Goal: Entertainment & Leisure: Consume media (video, audio)

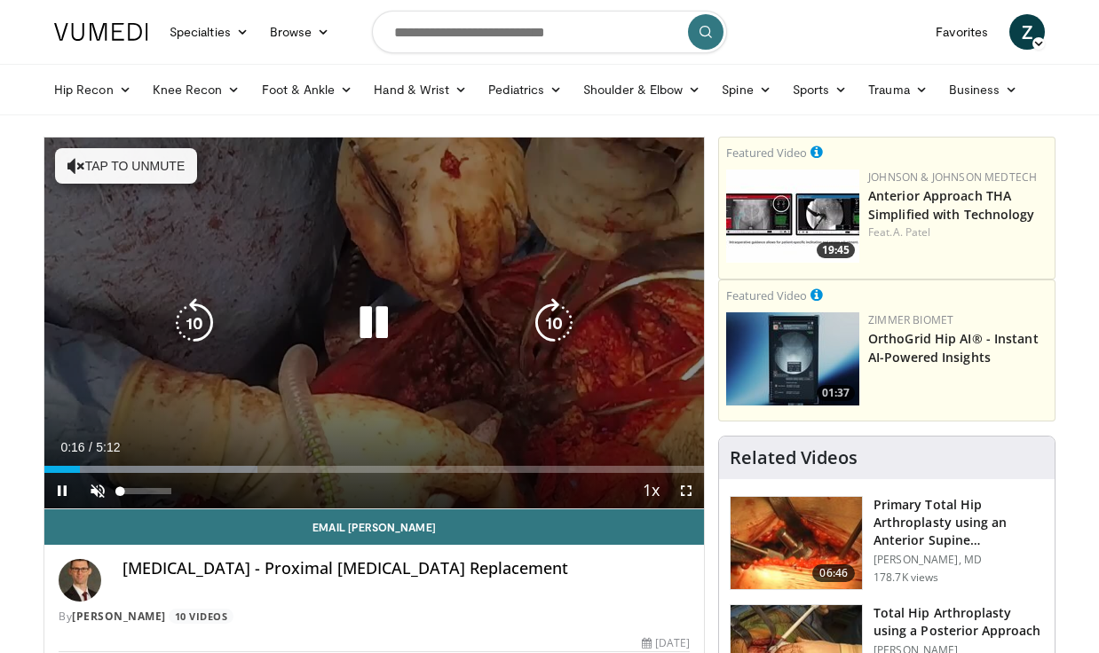
click at [98, 486] on span "Video Player" at bounding box center [98, 491] width 36 height 36
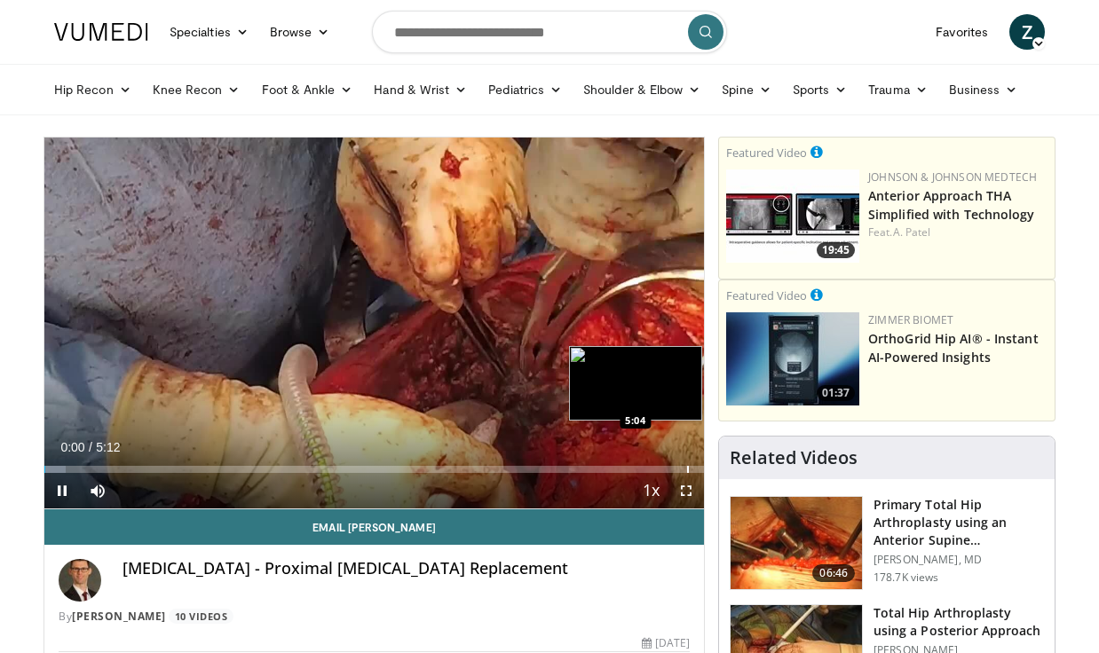
click at [687, 470] on div "Progress Bar" at bounding box center [688, 469] width 2 height 7
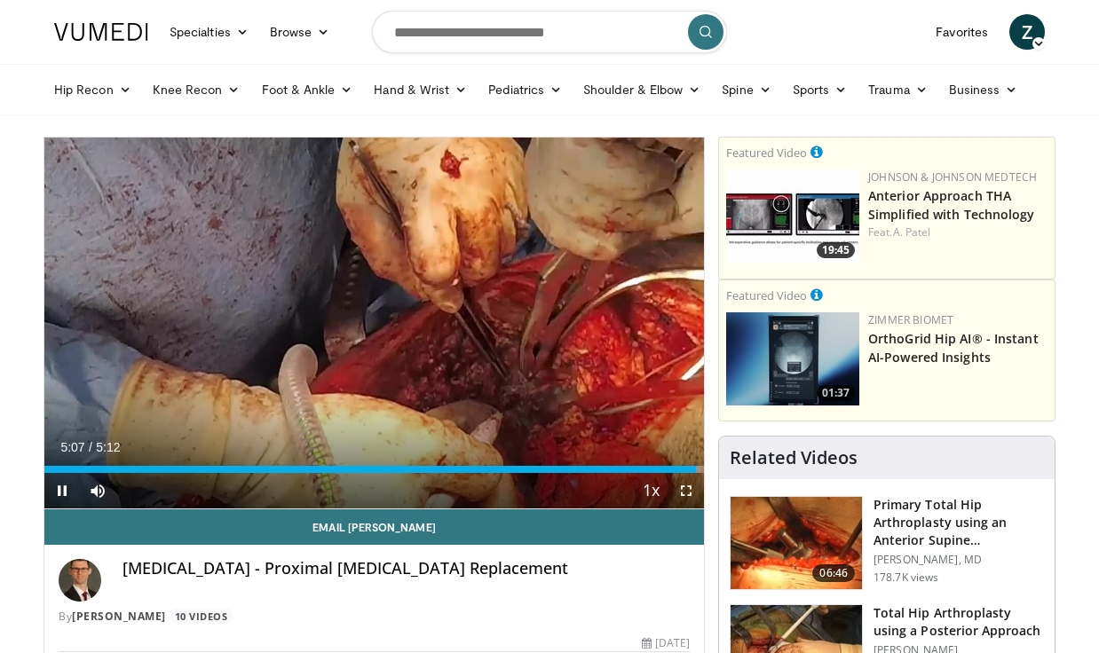
click at [64, 493] on span "Video Player" at bounding box center [62, 491] width 36 height 36
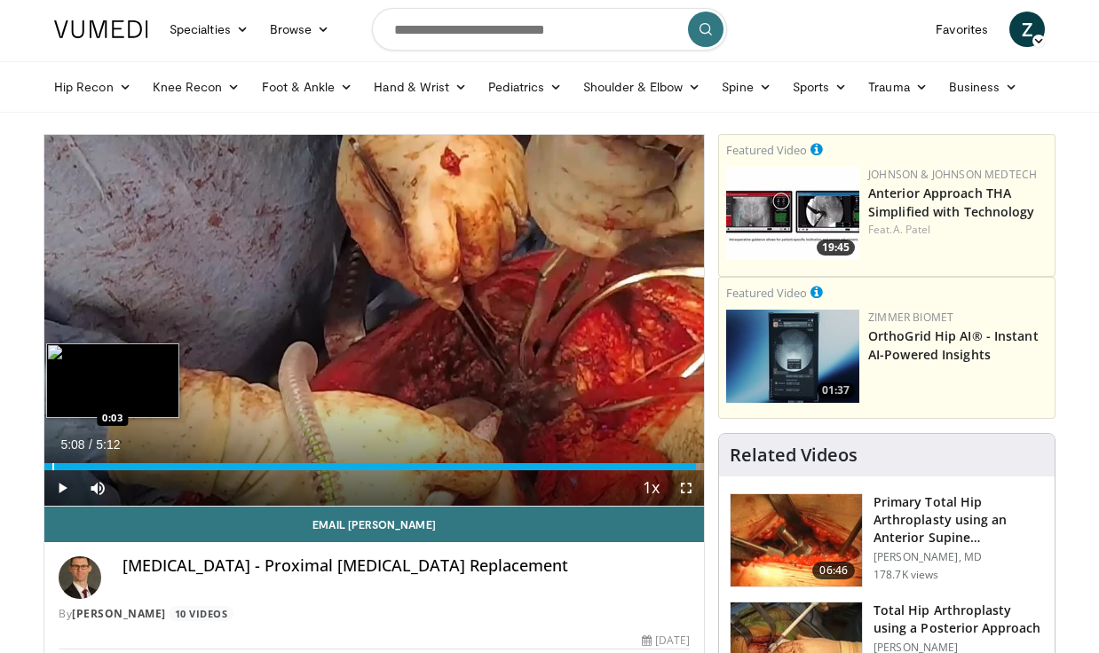
click at [52, 468] on div "Progress Bar" at bounding box center [53, 466] width 2 height 7
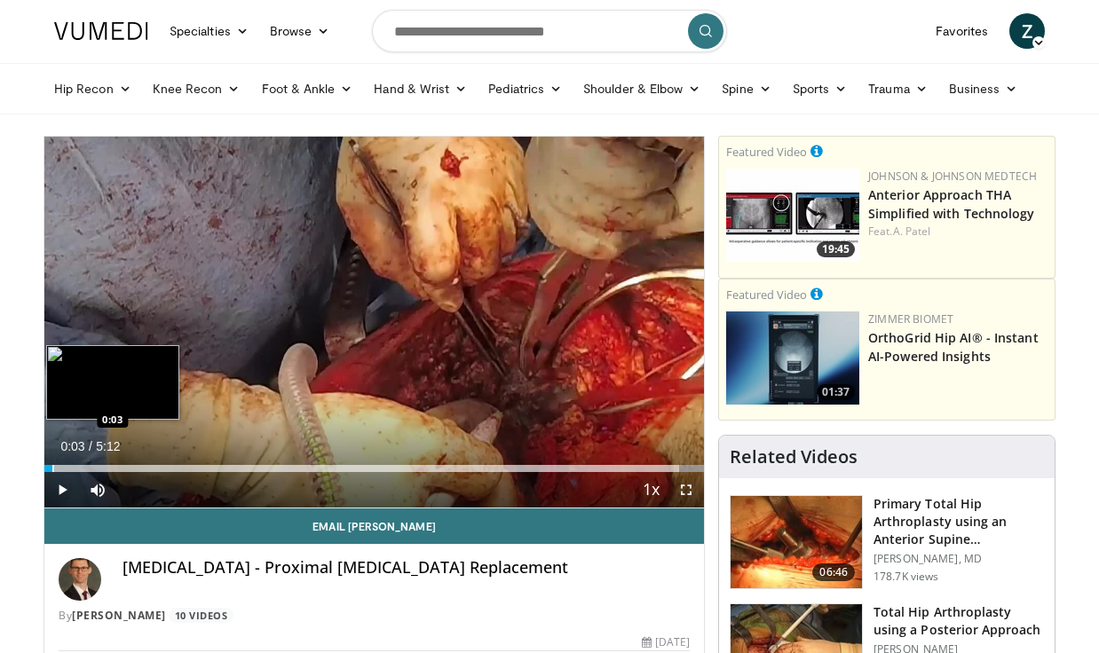
scroll to position [0, 0]
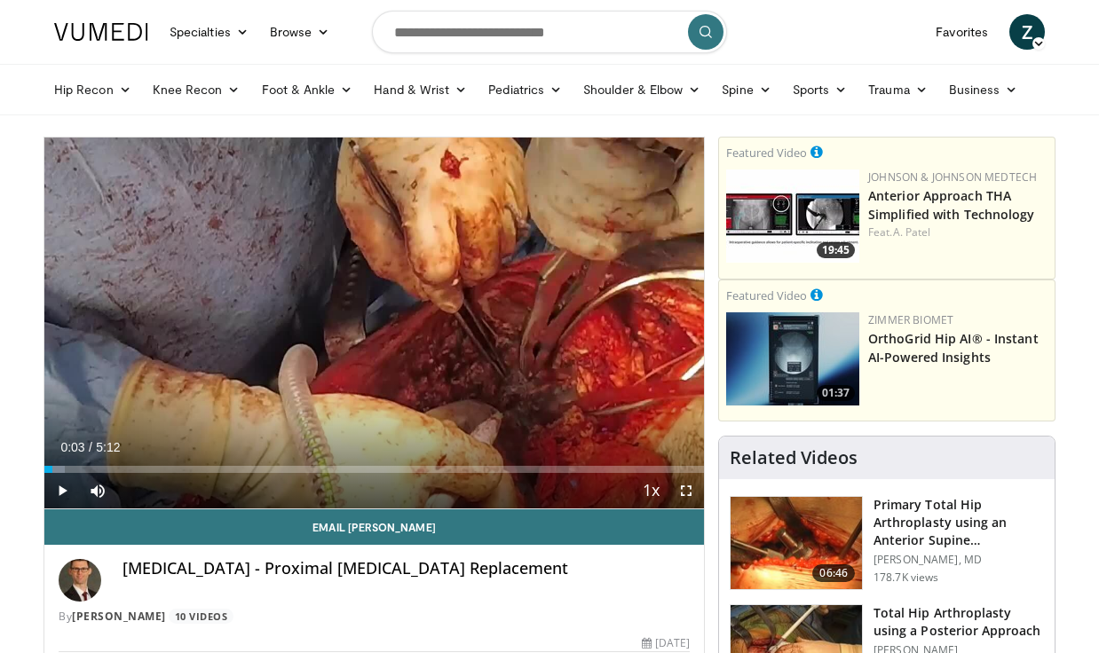
click at [59, 486] on span "Video Player" at bounding box center [62, 491] width 36 height 36
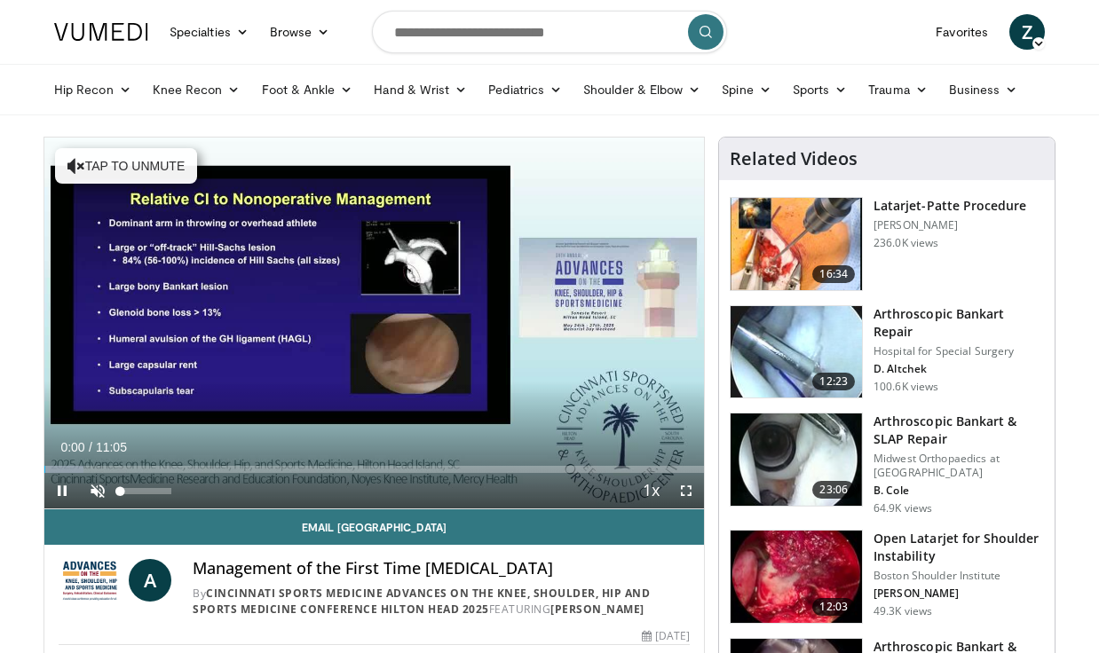
click at [96, 491] on span "Video Player" at bounding box center [98, 491] width 36 height 36
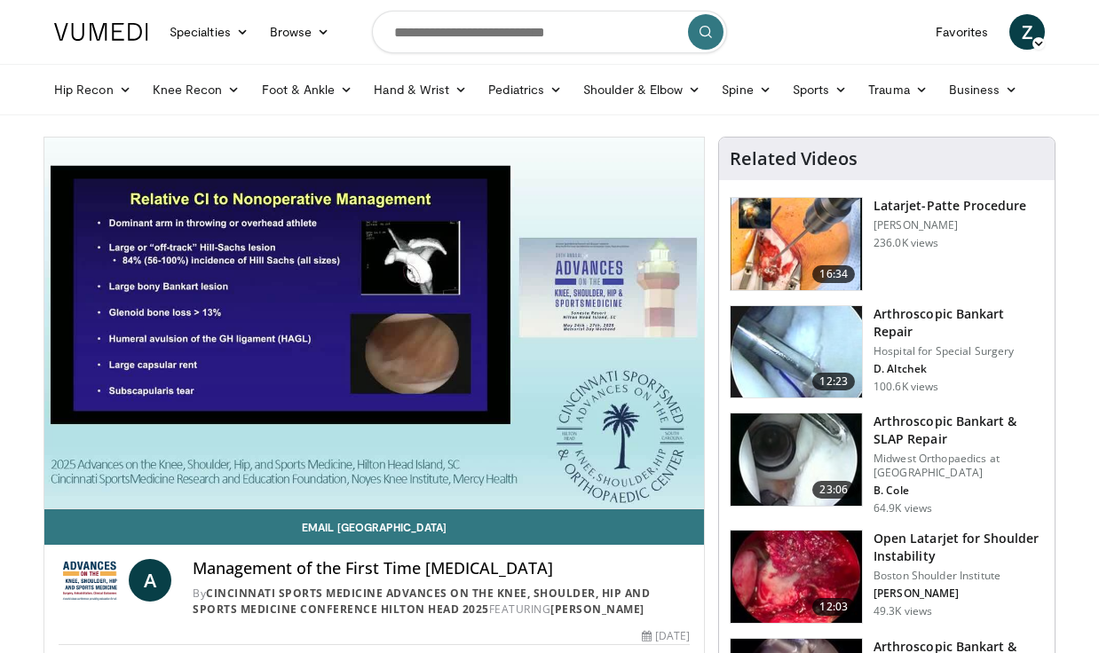
click at [677, 470] on div "10 seconds Tap to unmute" at bounding box center [374, 323] width 660 height 371
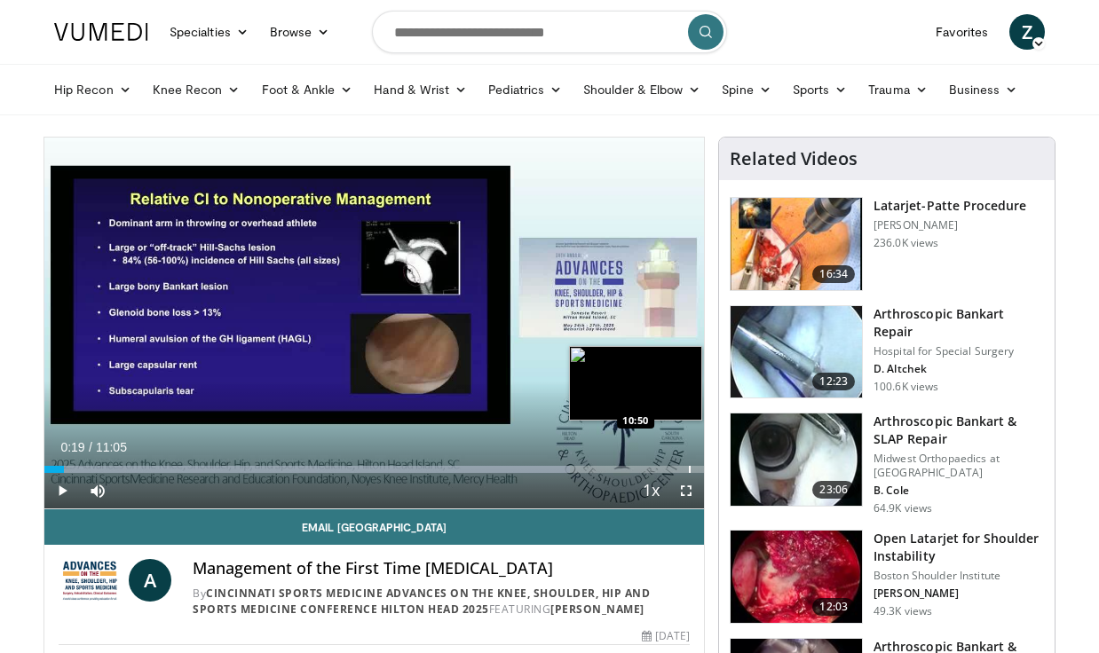
click at [689, 467] on div "Progress Bar" at bounding box center [690, 469] width 2 height 7
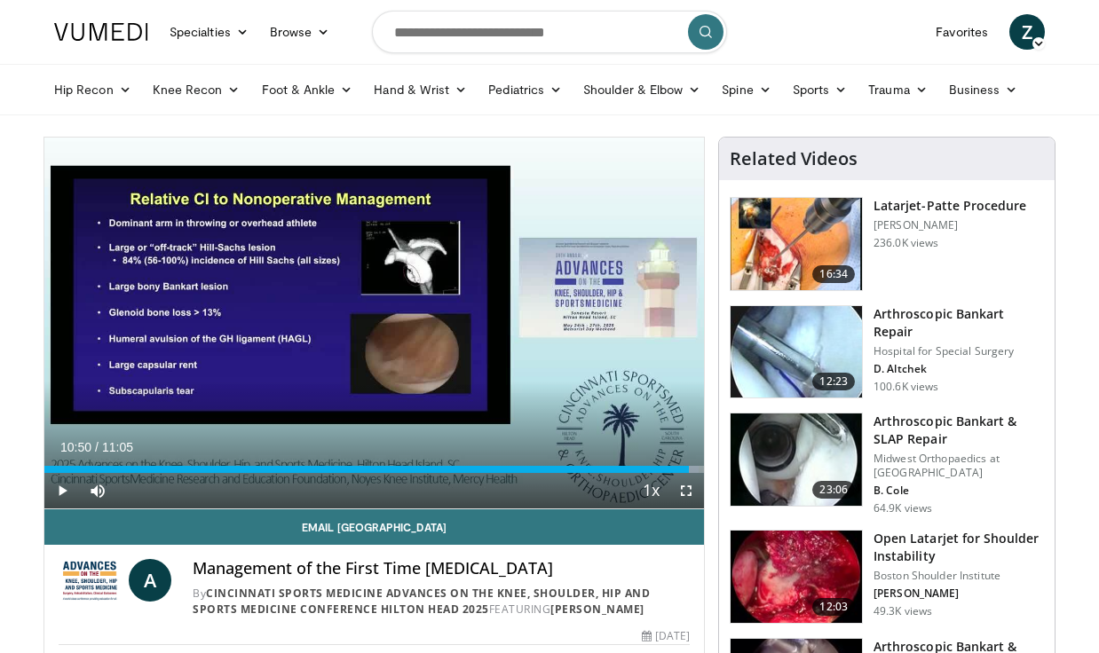
click at [66, 488] on span "Video Player" at bounding box center [62, 491] width 36 height 36
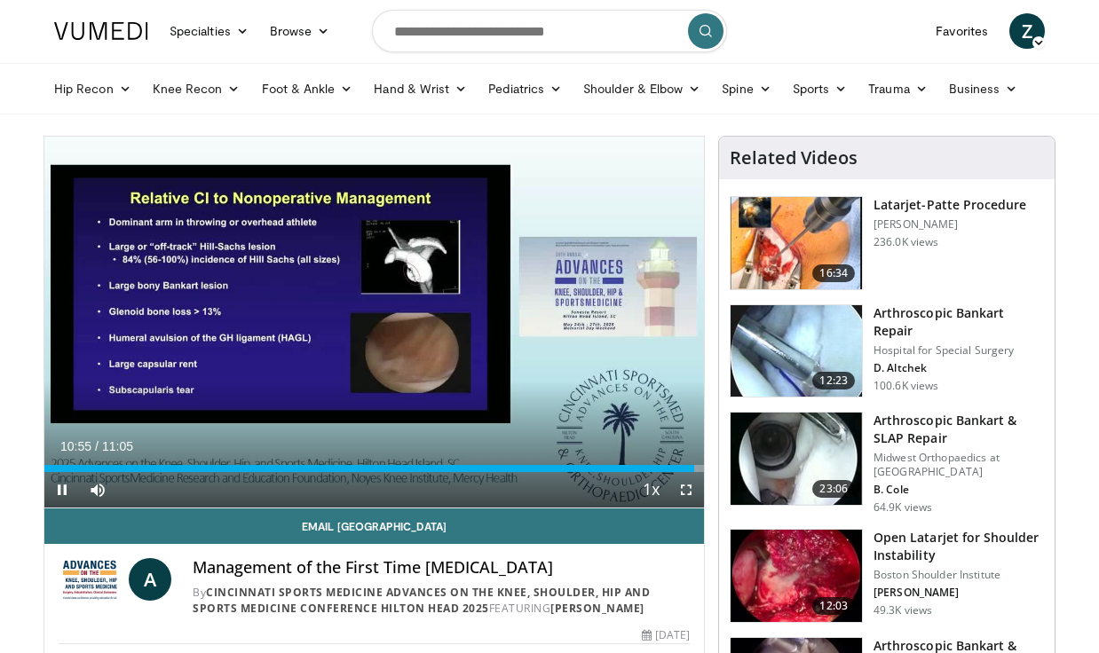
scroll to position [52, 0]
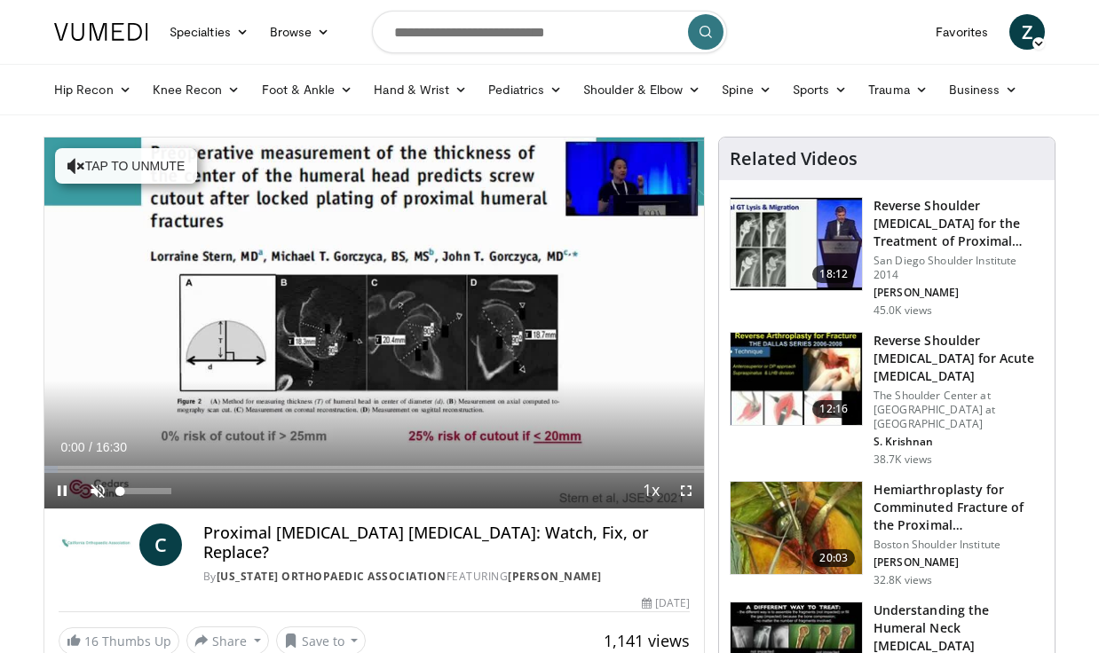
click at [103, 494] on span "Video Player" at bounding box center [98, 491] width 36 height 36
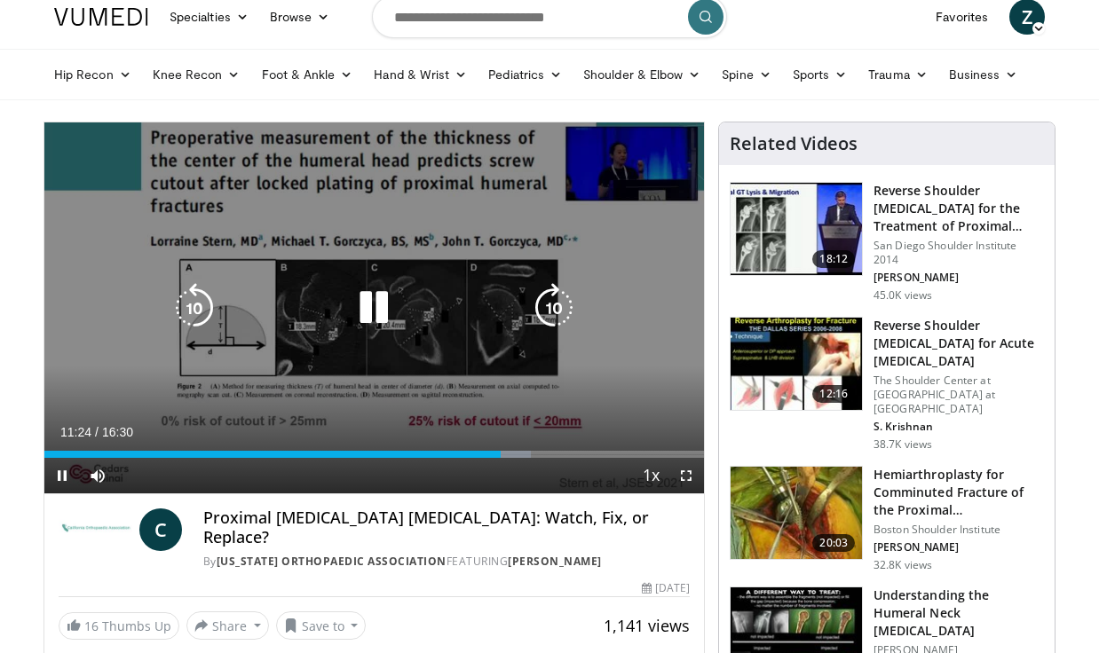
scroll to position [15, 0]
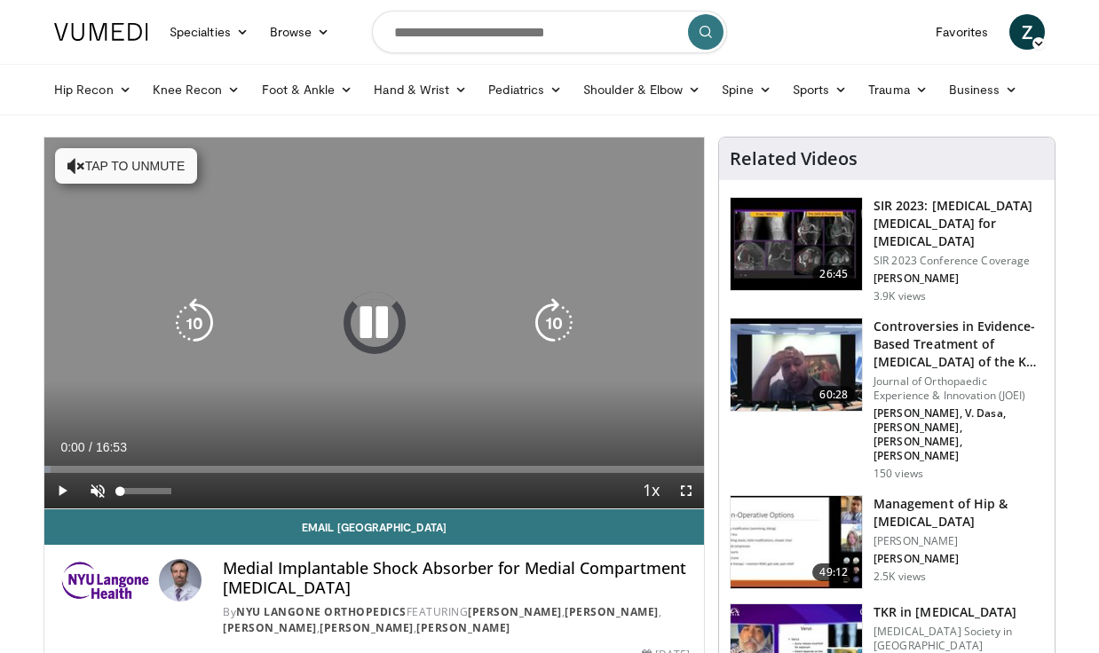
drag, startPoint x: 91, startPoint y: 485, endPoint x: 80, endPoint y: 494, distance: 14.6
click at [91, 486] on span "Video Player" at bounding box center [98, 491] width 36 height 36
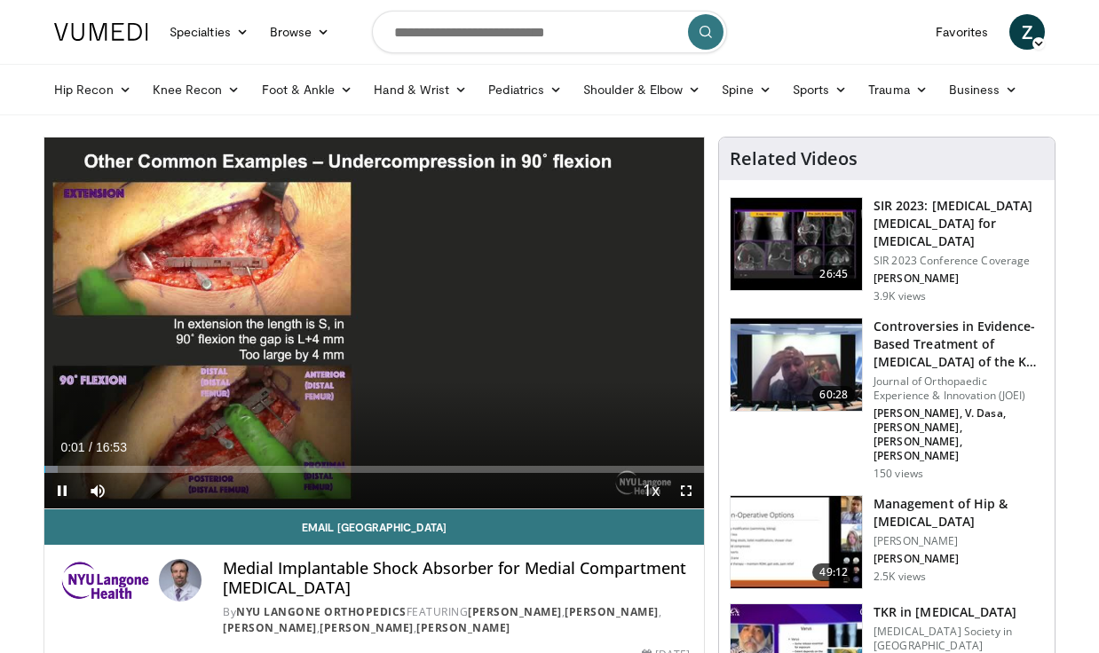
click at [62, 494] on span "Video Player" at bounding box center [62, 491] width 36 height 36
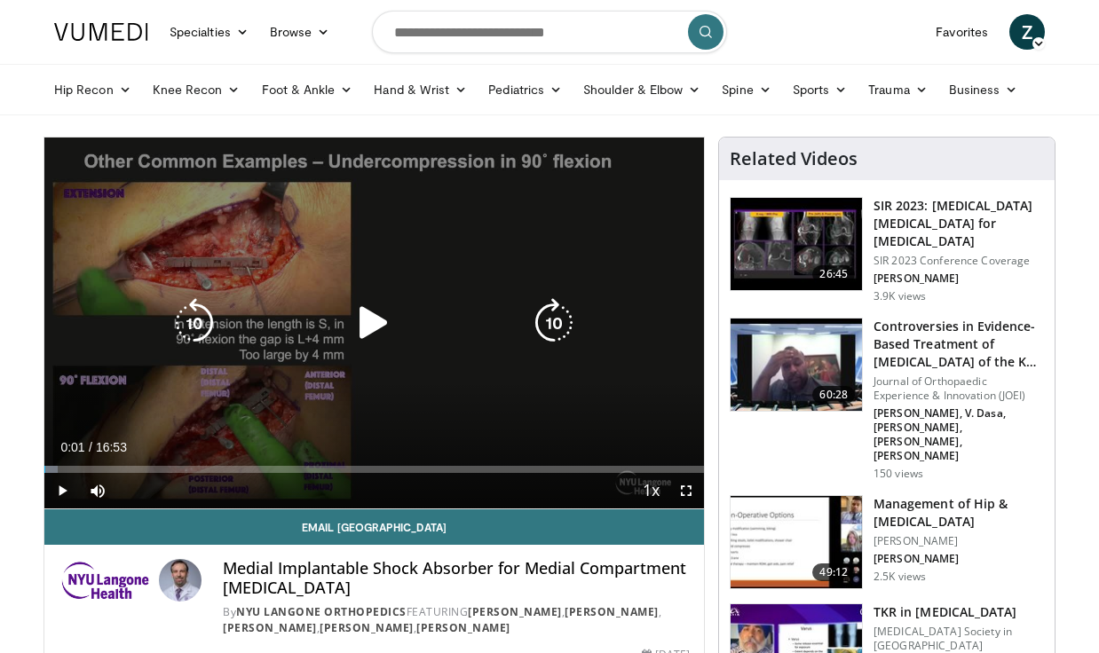
click at [72, 494] on span "Video Player" at bounding box center [62, 491] width 36 height 36
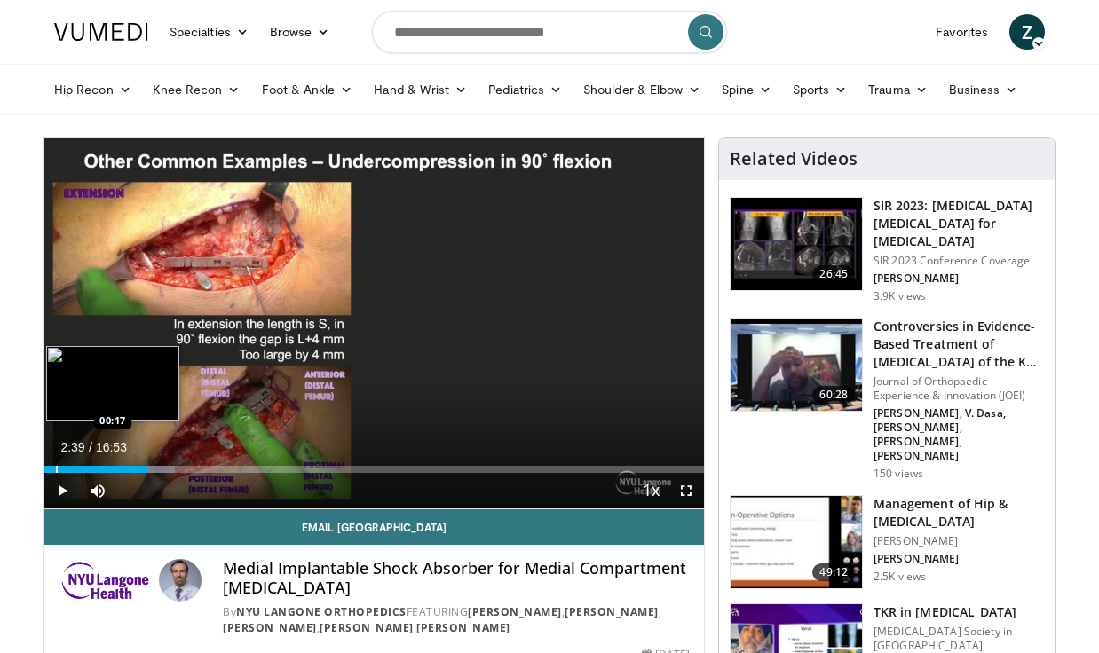
click at [56, 469] on div "Progress Bar" at bounding box center [57, 469] width 2 height 7
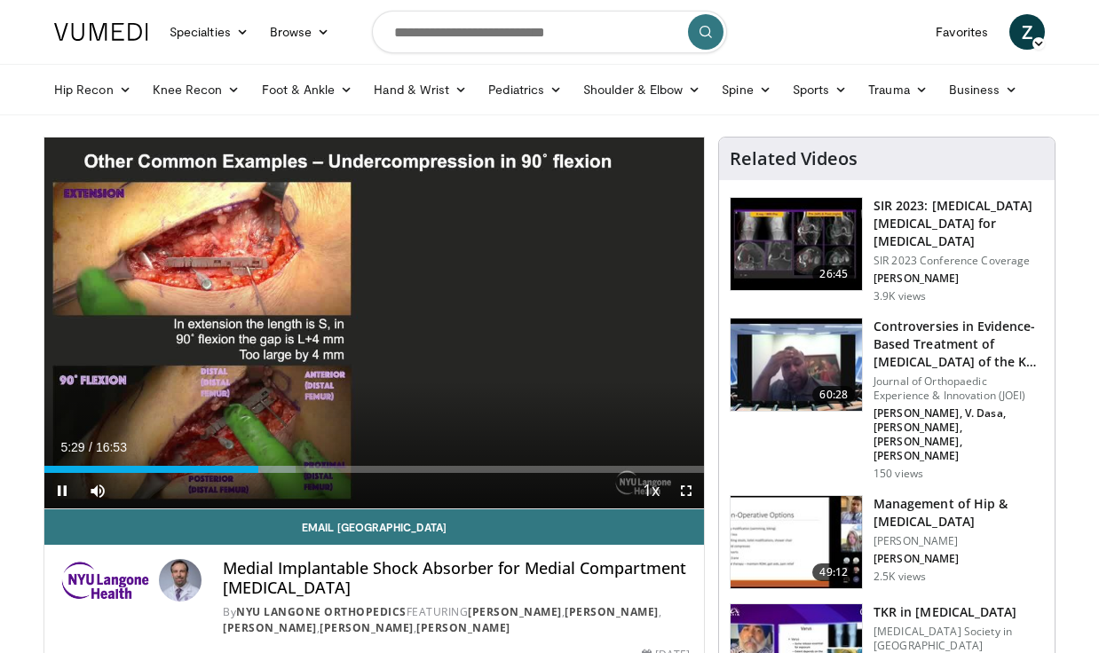
click at [63, 497] on span "Video Player" at bounding box center [62, 491] width 36 height 36
click at [67, 493] on span "Video Player" at bounding box center [62, 491] width 36 height 36
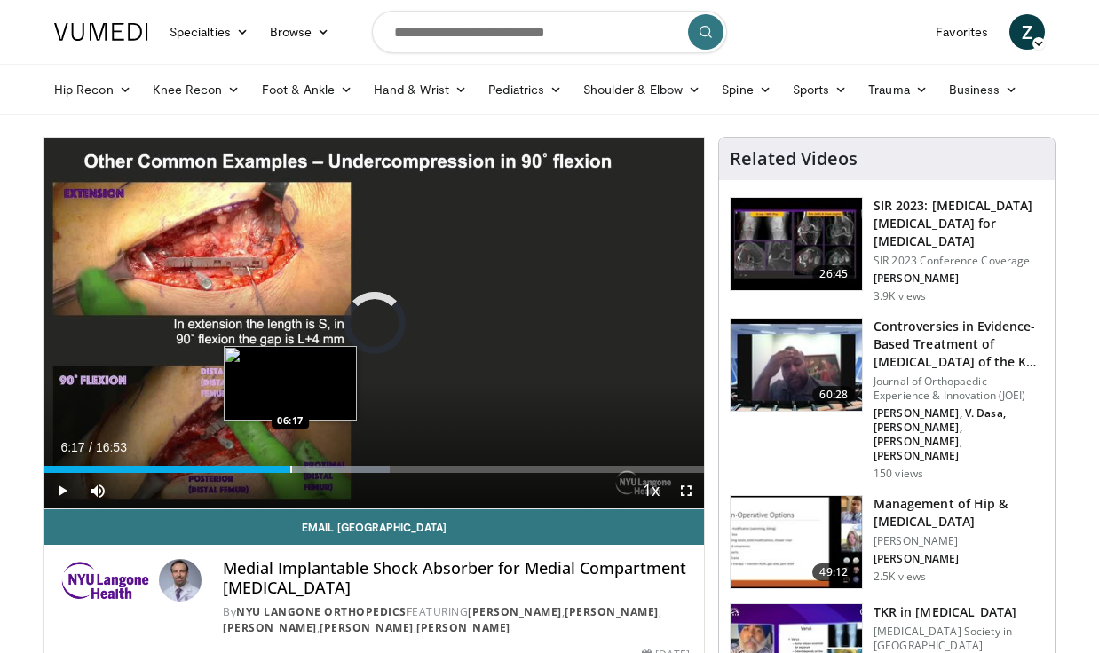
click at [290, 471] on div "Progress Bar" at bounding box center [291, 469] width 2 height 7
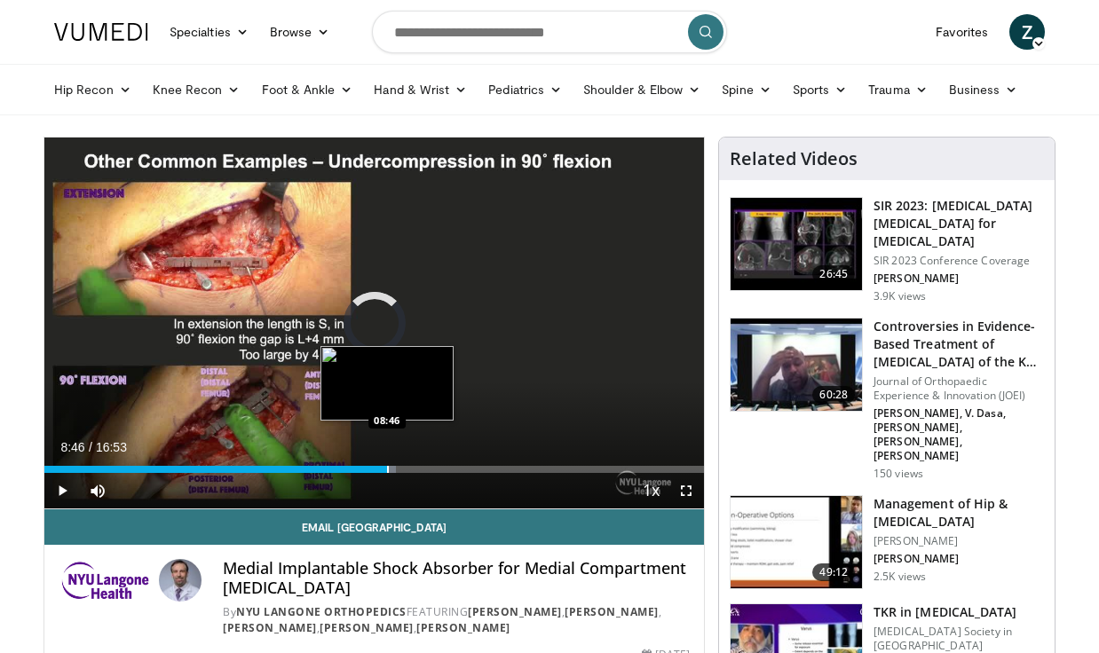
click at [387, 471] on div "Progress Bar" at bounding box center [388, 469] width 2 height 7
click at [412, 471] on div "Progress Bar" at bounding box center [413, 469] width 2 height 7
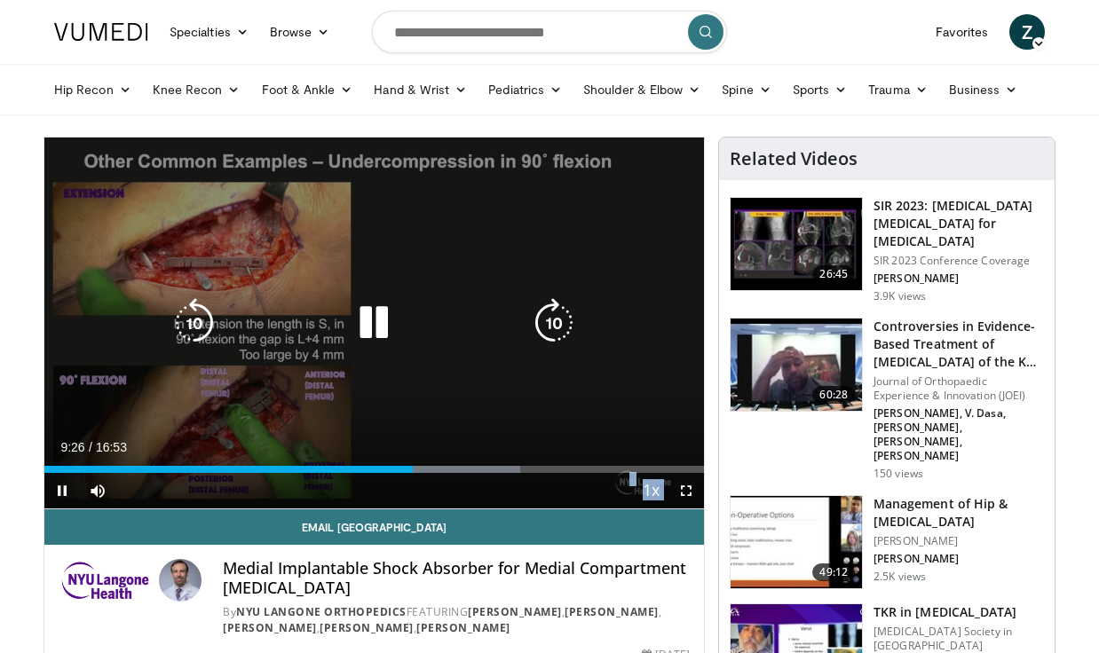
click at [443, 472] on video-js "**********" at bounding box center [374, 324] width 660 height 372
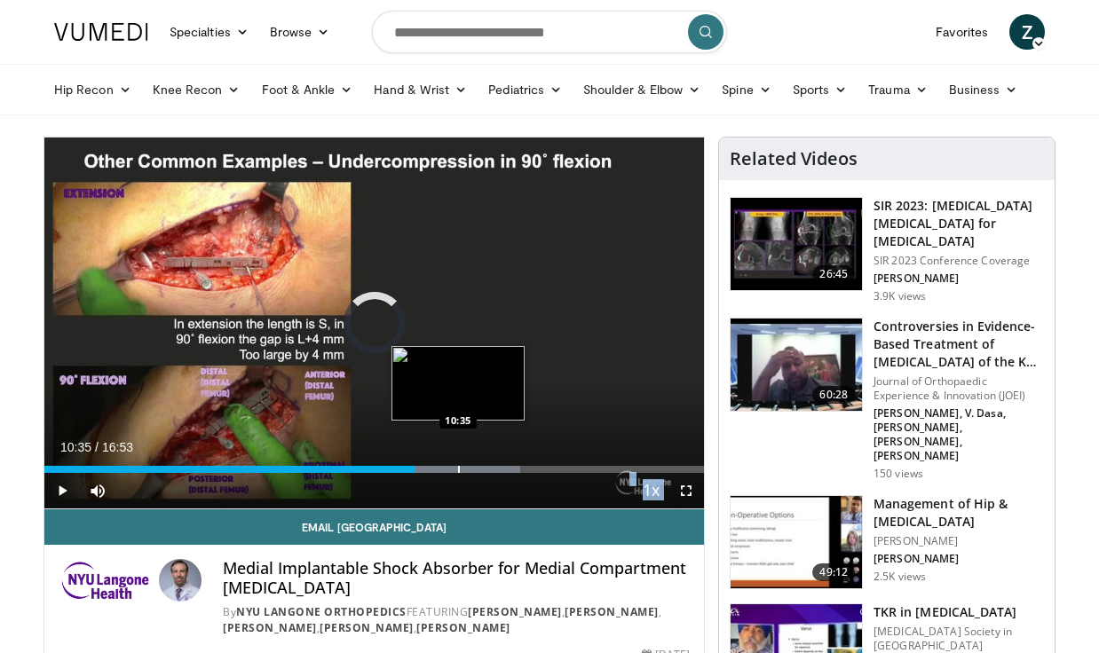
click at [458, 468] on div "Progress Bar" at bounding box center [459, 469] width 2 height 7
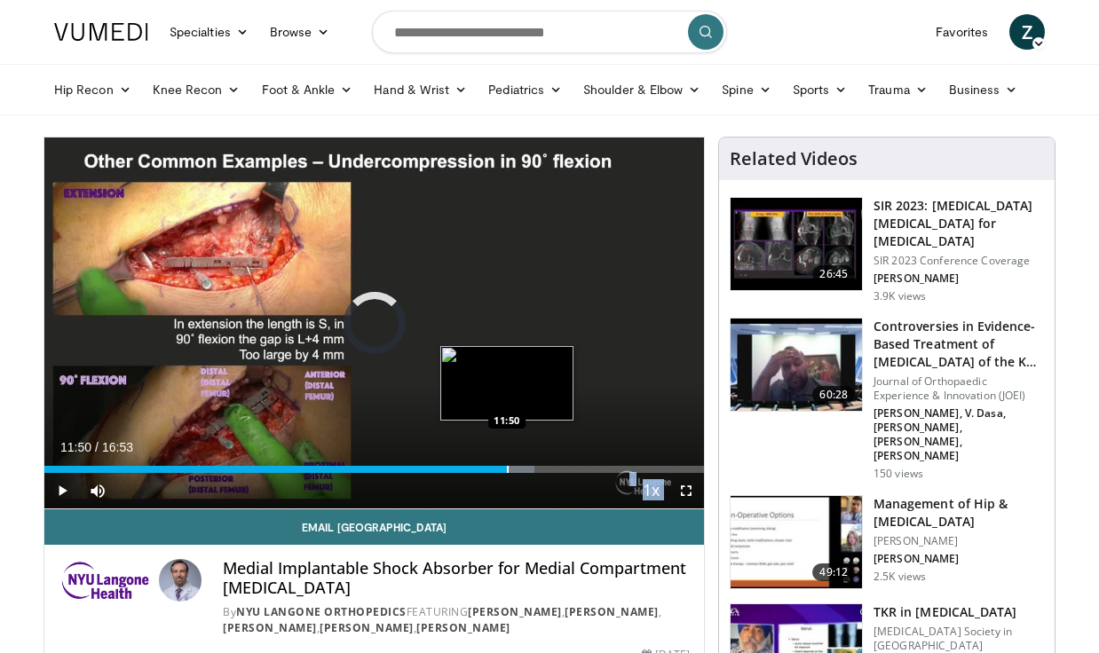
click at [507, 469] on div "Progress Bar" at bounding box center [508, 469] width 2 height 7
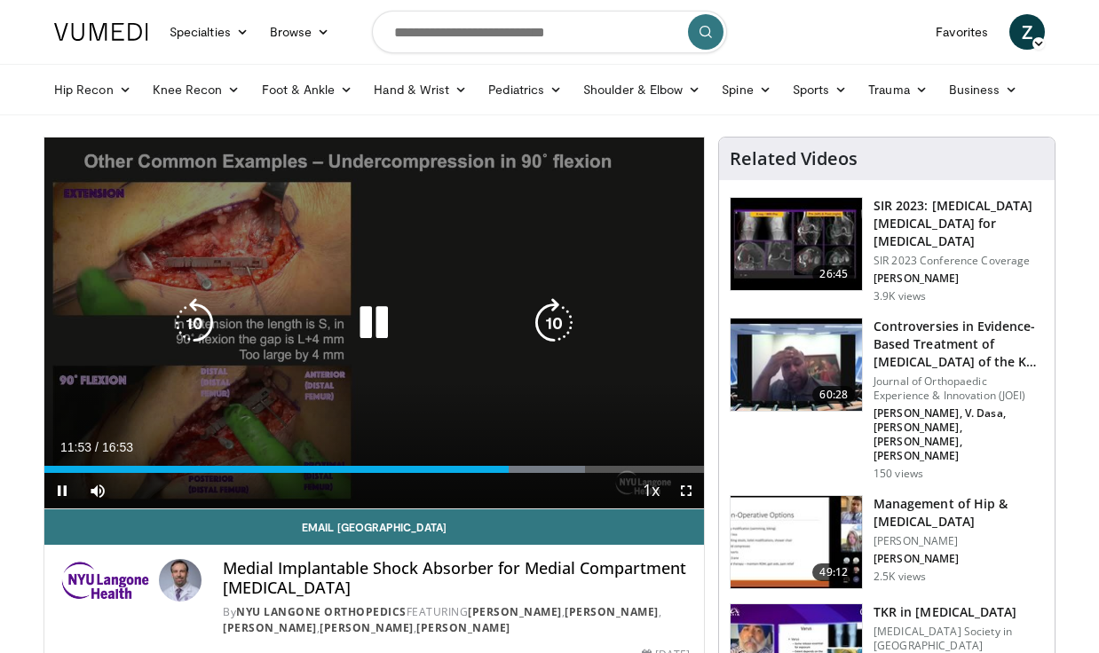
click at [543, 465] on video-js "**********" at bounding box center [374, 324] width 660 height 372
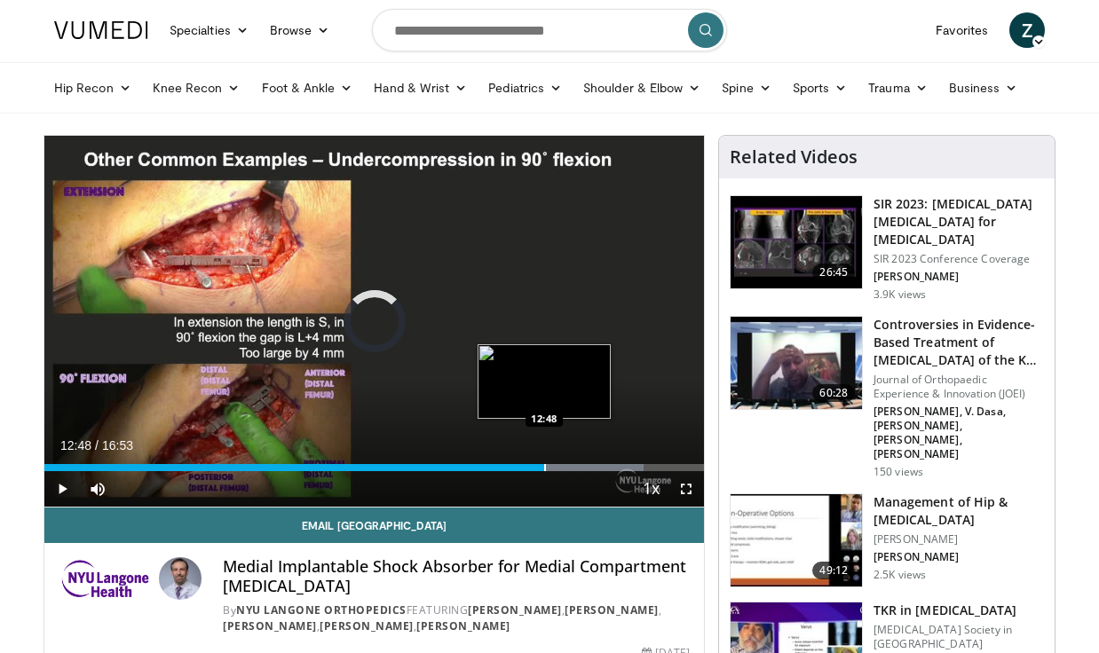
click at [544, 464] on div "Progress Bar" at bounding box center [545, 467] width 2 height 7
click at [575, 464] on div "Progress Bar" at bounding box center [576, 467] width 2 height 7
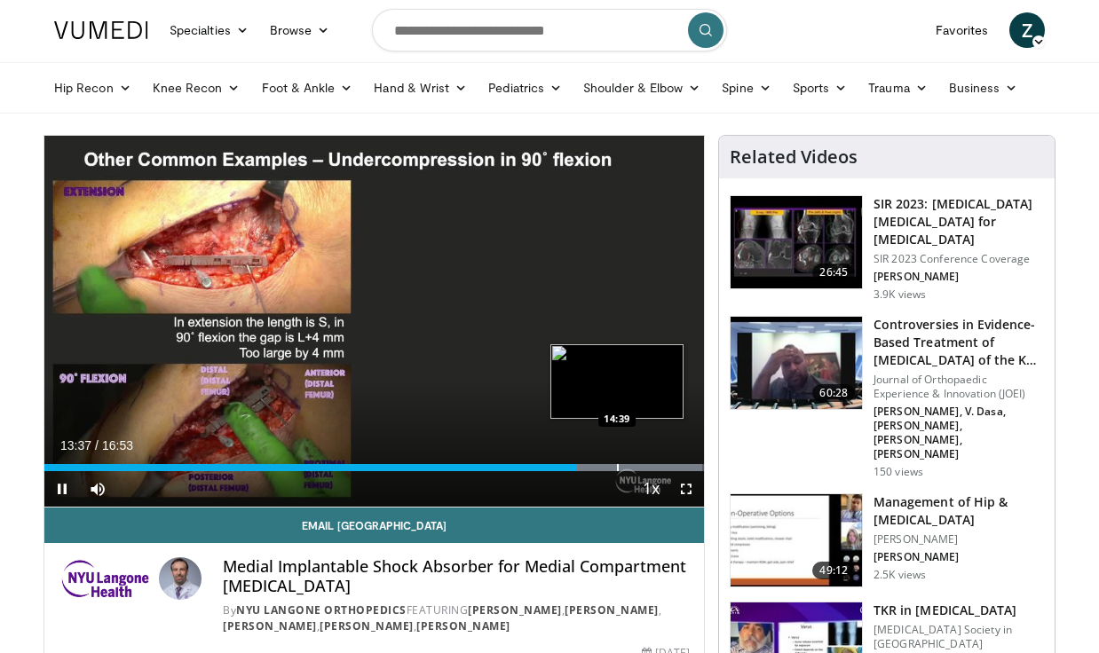
click at [617, 467] on div "Progress Bar" at bounding box center [618, 467] width 2 height 7
click at [594, 465] on div "Progress Bar" at bounding box center [595, 467] width 2 height 7
click at [608, 464] on div "Progress Bar" at bounding box center [630, 467] width 147 height 7
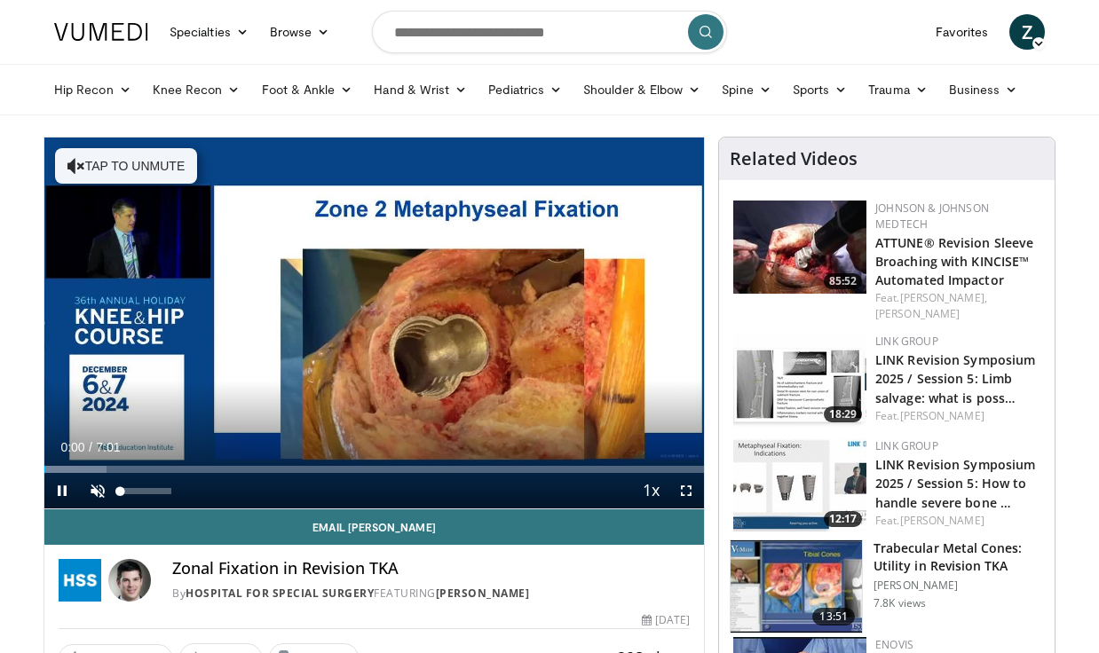
click at [95, 498] on span "Video Player" at bounding box center [98, 491] width 36 height 36
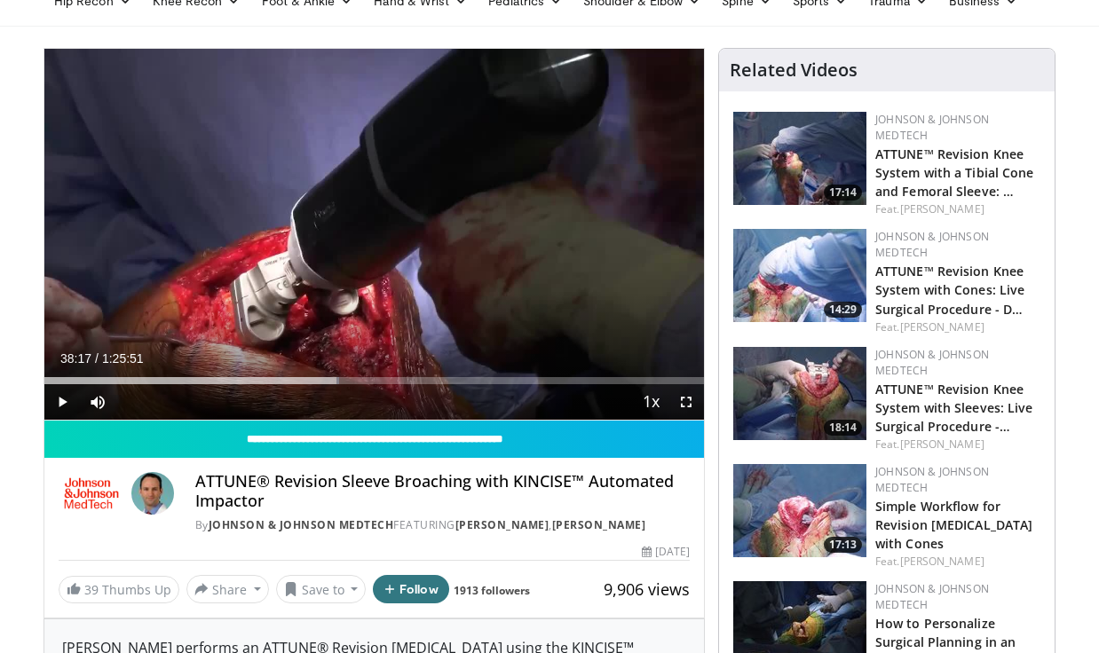
scroll to position [107, 0]
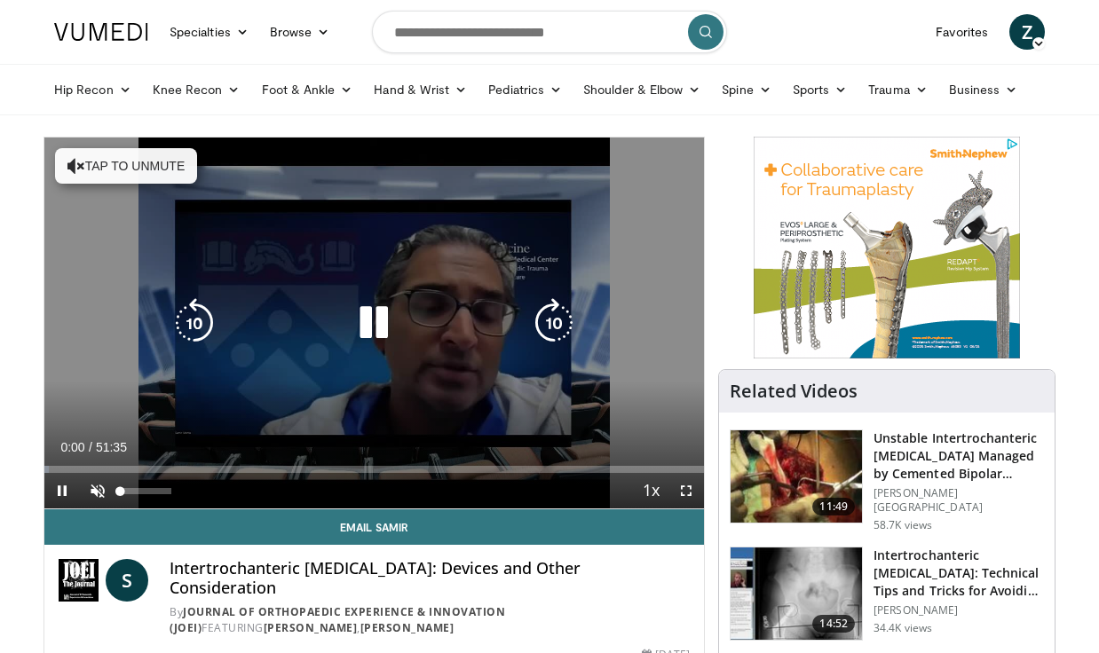
click at [100, 488] on span "Video Player" at bounding box center [98, 491] width 36 height 36
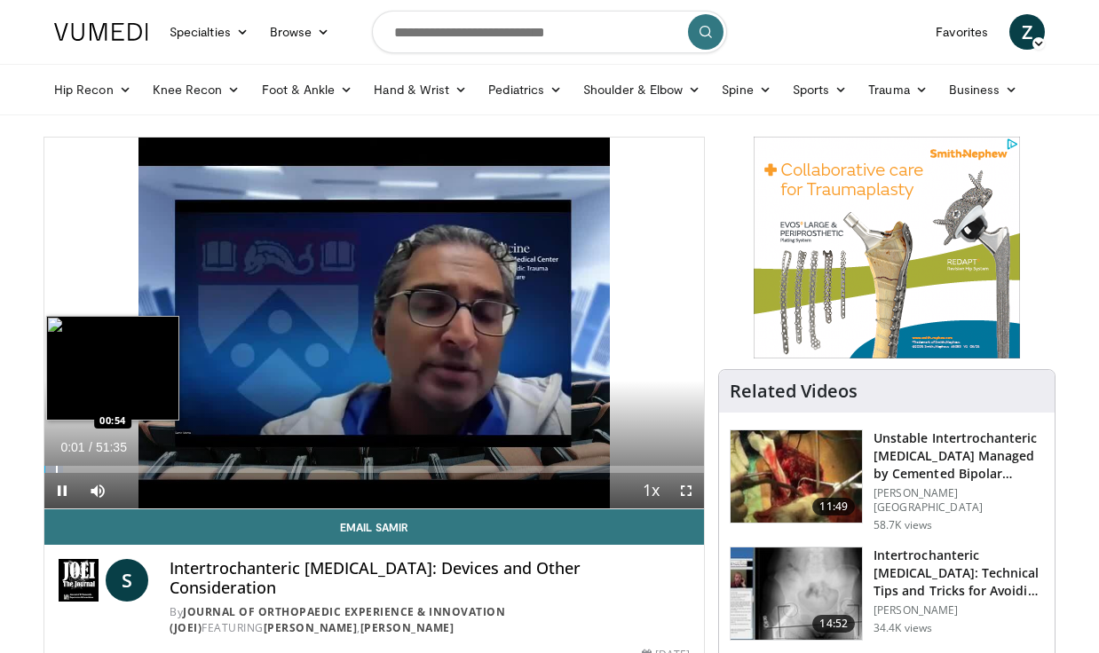
click at [56, 466] on div "Progress Bar" at bounding box center [57, 469] width 2 height 7
click at [76, 469] on div "Progress Bar" at bounding box center [77, 469] width 2 height 7
click at [107, 470] on div "Loaded : 12.60% 02:35 04:59" at bounding box center [374, 469] width 660 height 7
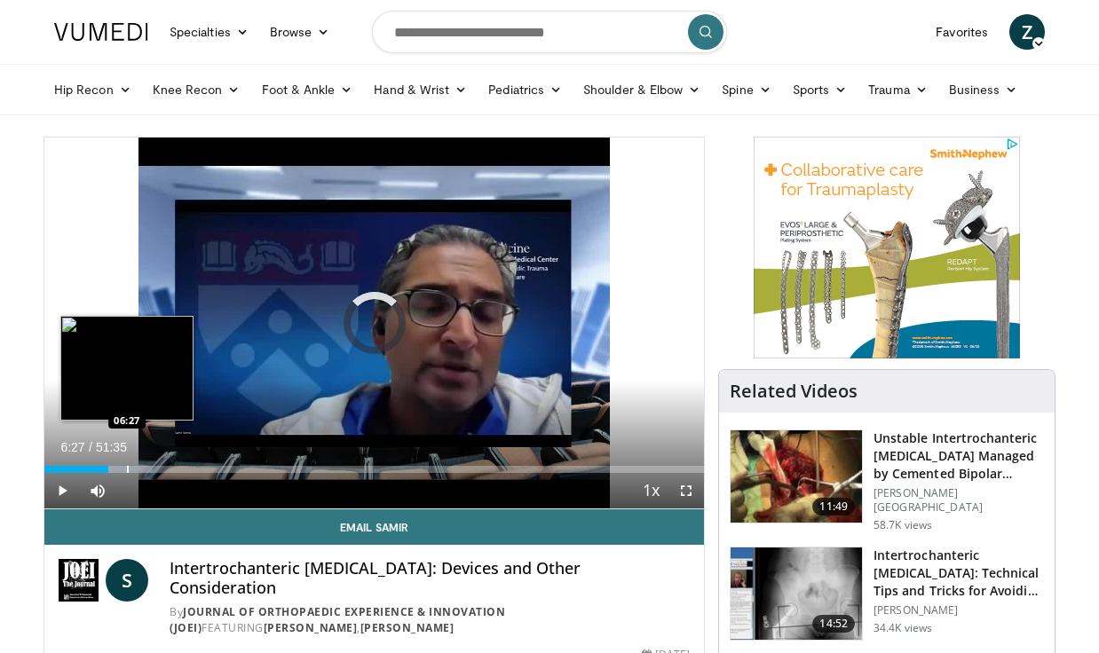
click at [127, 470] on div "Progress Bar" at bounding box center [128, 469] width 2 height 7
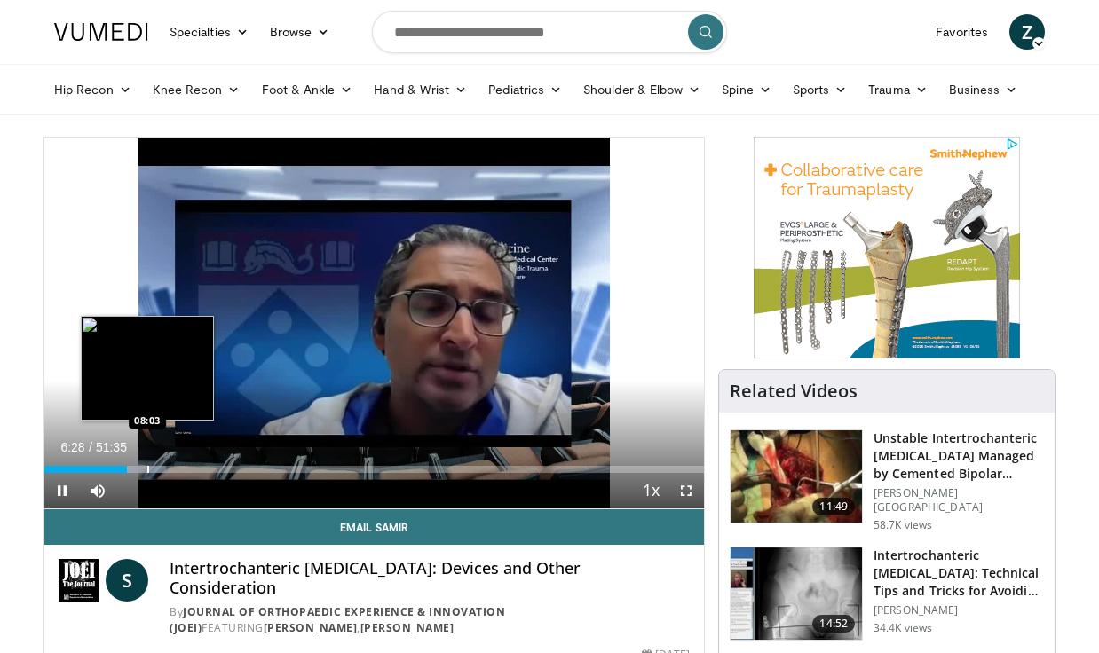
click at [149, 471] on div "Loaded : 18.41% 06:28 08:03" at bounding box center [374, 469] width 660 height 7
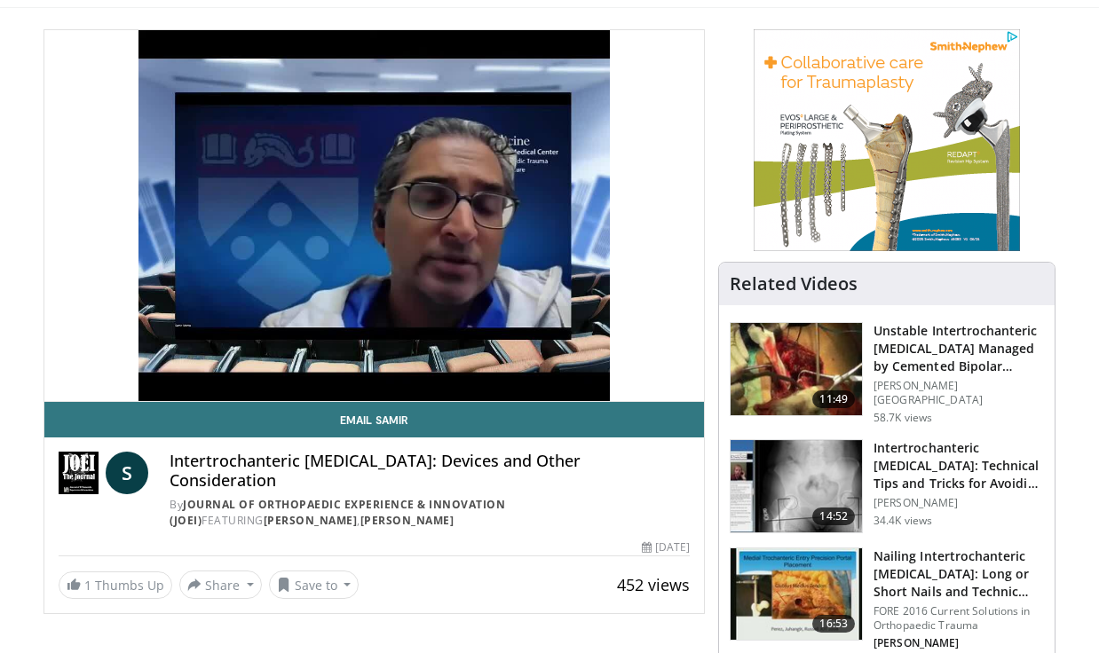
scroll to position [107, 0]
